Goal: Task Accomplishment & Management: Manage account settings

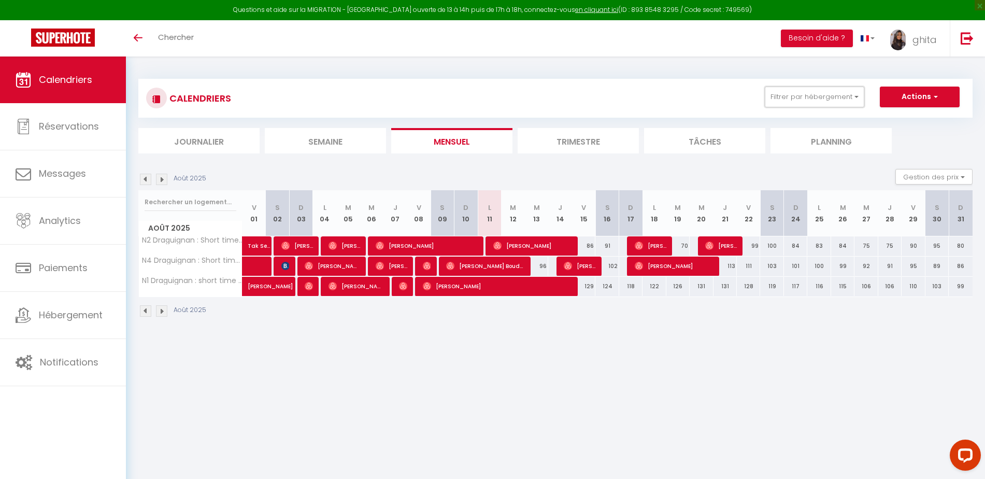
click at [856, 98] on button "Filtrer par hébergement" at bounding box center [815, 97] width 100 height 21
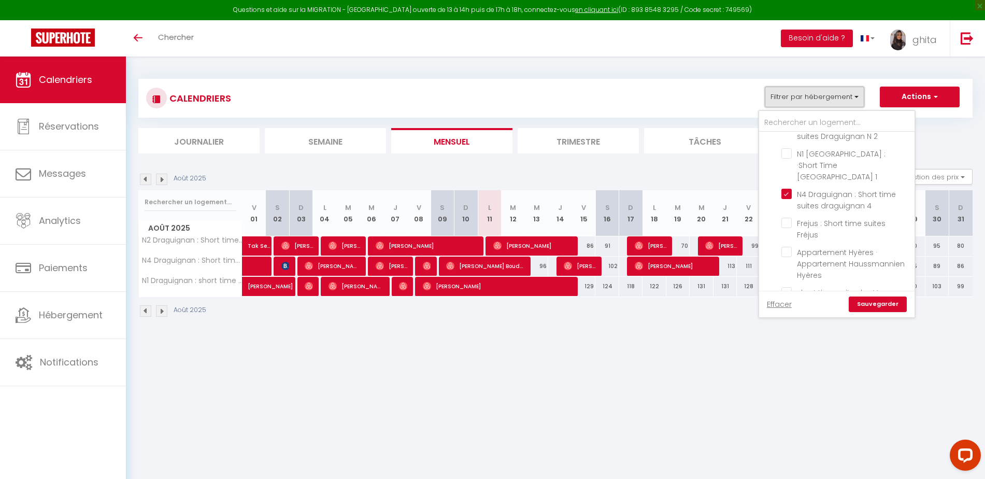
scroll to position [183, 0]
click at [788, 305] on input "N1 Draguignan : short time suites [GEOGRAPHIC_DATA] 1" at bounding box center [847, 310] width 130 height 10
checkbox input "false"
click at [786, 178] on input "N4 Draguignan : Short time suites draguignan 4" at bounding box center [847, 183] width 130 height 10
checkbox input "false"
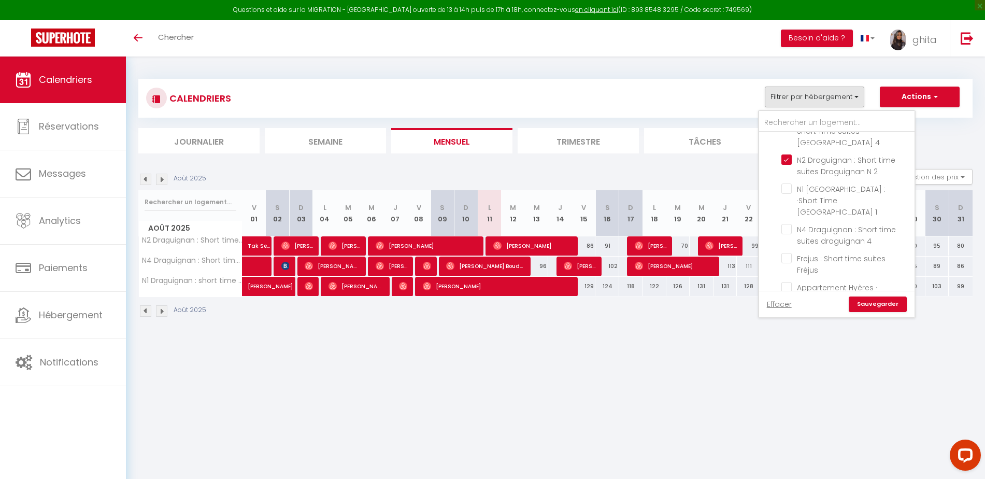
scroll to position [119, 0]
click at [785, 173] on input "N2 Draguignan : Short time suites Draguignan N 2" at bounding box center [847, 178] width 130 height 10
checkbox input "false"
click at [873, 306] on link "Sauvegarder" at bounding box center [878, 304] width 58 height 16
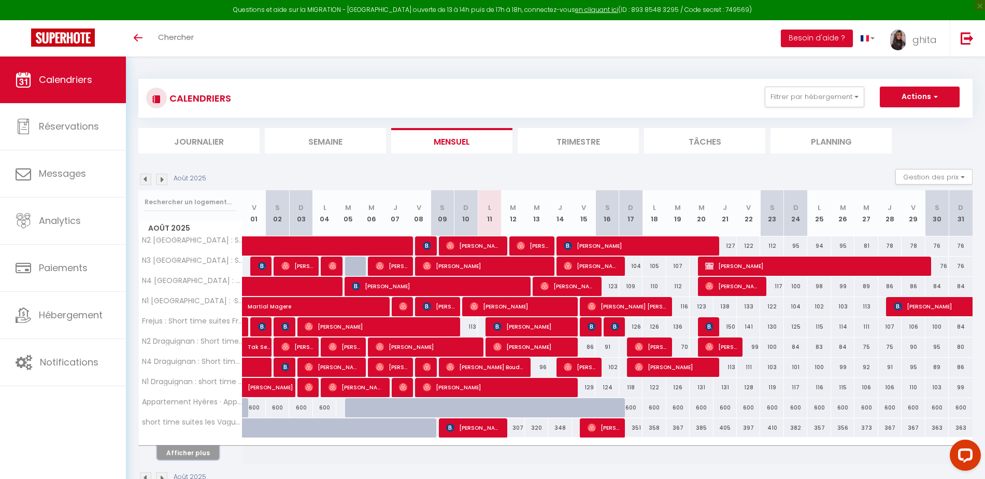
click at [199, 451] on button "Afficher plus" at bounding box center [188, 453] width 62 height 14
click at [184, 457] on button "Afficher plus" at bounding box center [188, 453] width 62 height 14
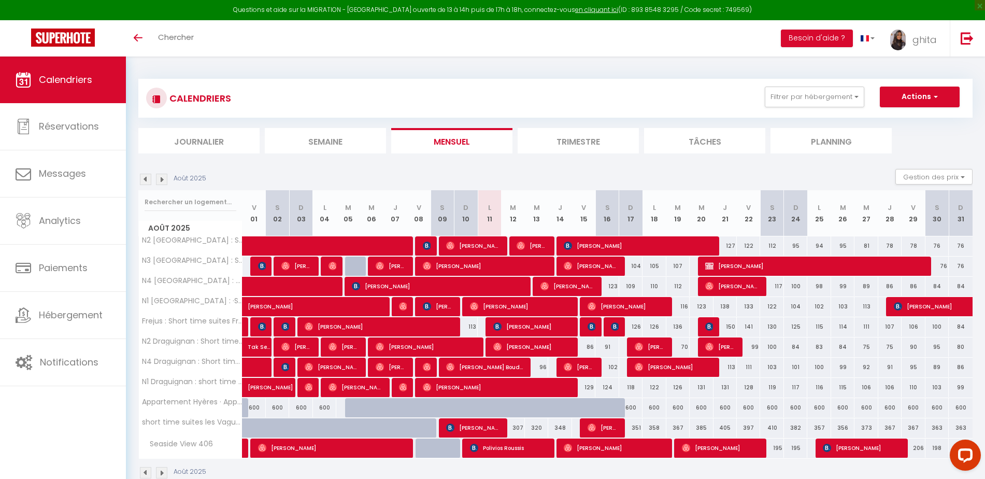
click at [161, 180] on img at bounding box center [161, 179] width 11 height 11
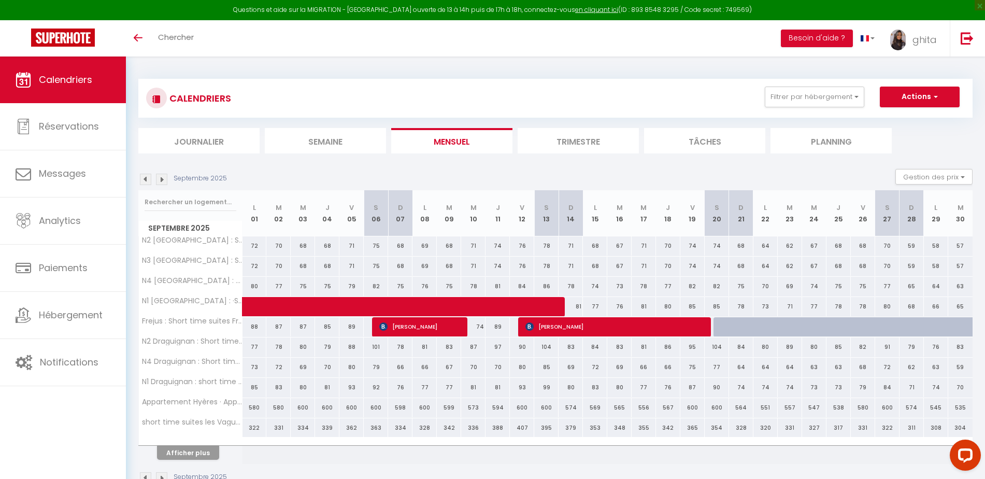
click at [147, 179] on img at bounding box center [145, 179] width 11 height 11
